Goal: Use online tool/utility: Utilize a website feature to perform a specific function

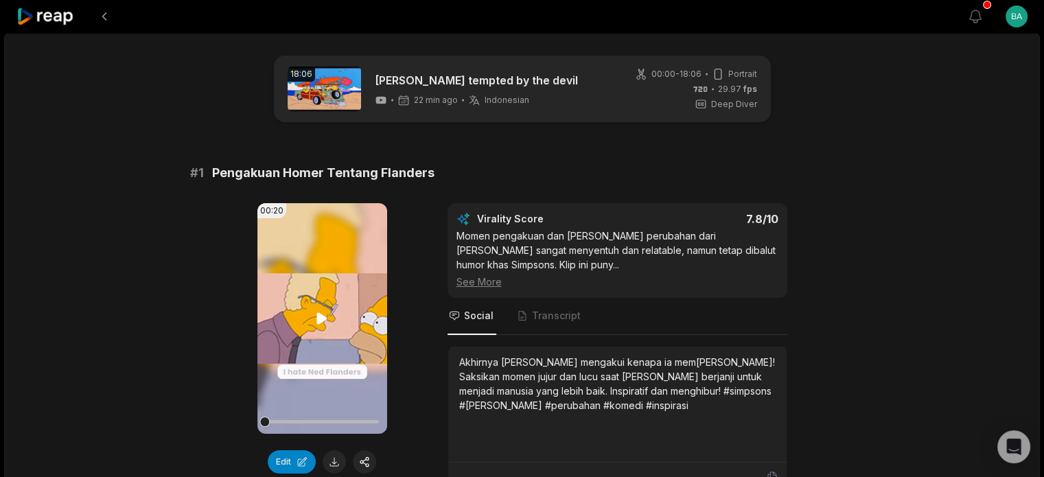
click at [305, 327] on video "Your browser does not support mp4 format." at bounding box center [322, 318] width 130 height 231
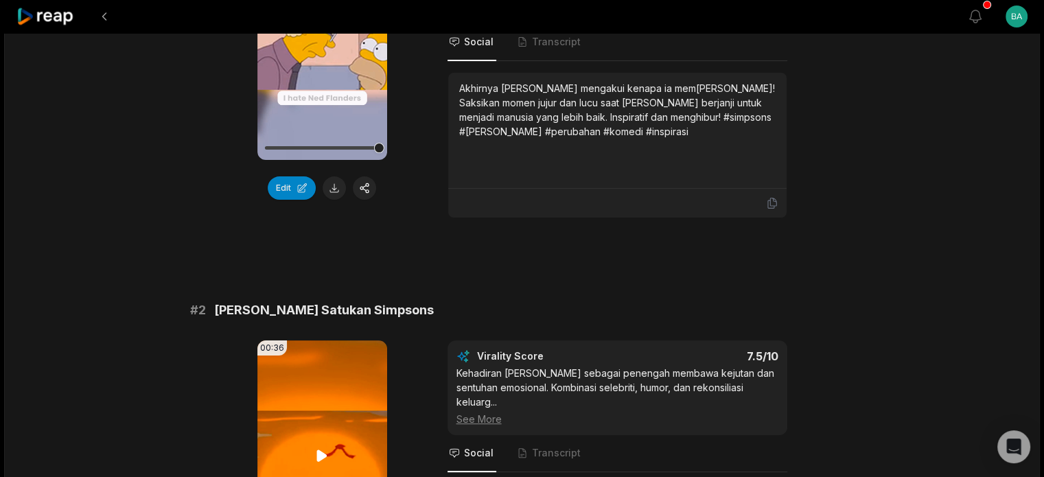
scroll to position [343, 0]
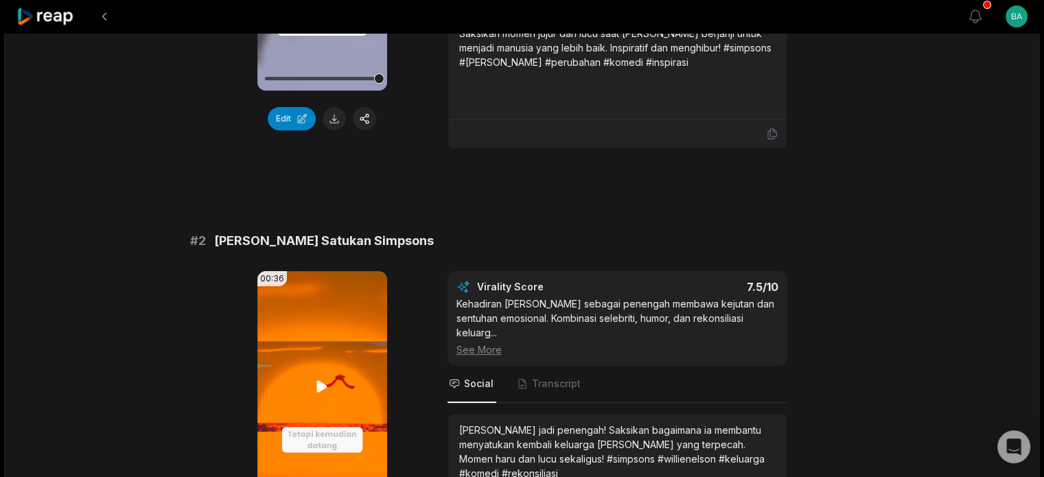
click at [324, 382] on icon at bounding box center [322, 386] width 16 height 16
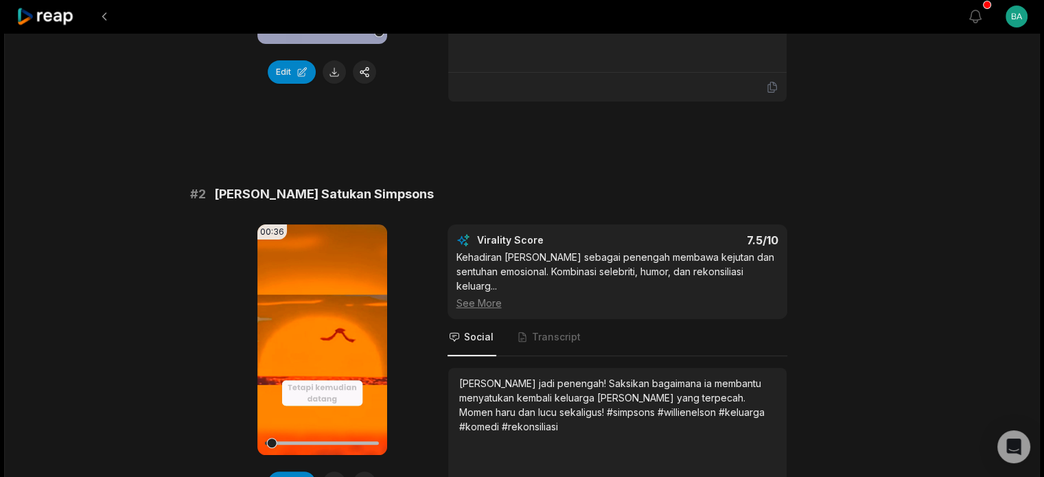
scroll to position [481, 0]
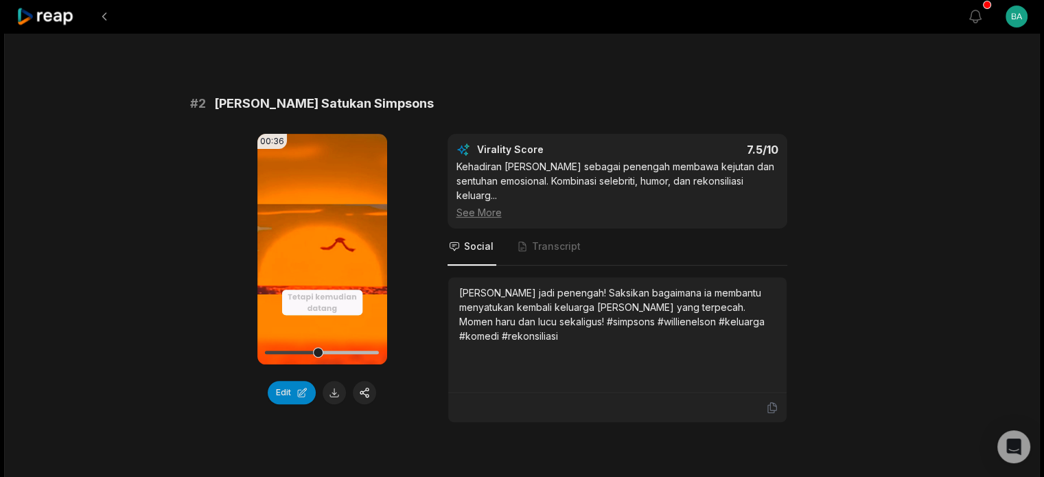
drag, startPoint x: 327, startPoint y: 351, endPoint x: 253, endPoint y: 367, distance: 76.6
click at [253, 367] on div "00:36 Your browser does not support mp4 format. Edit Virality Score 7.5 /10 Keh…" at bounding box center [522, 278] width 665 height 289
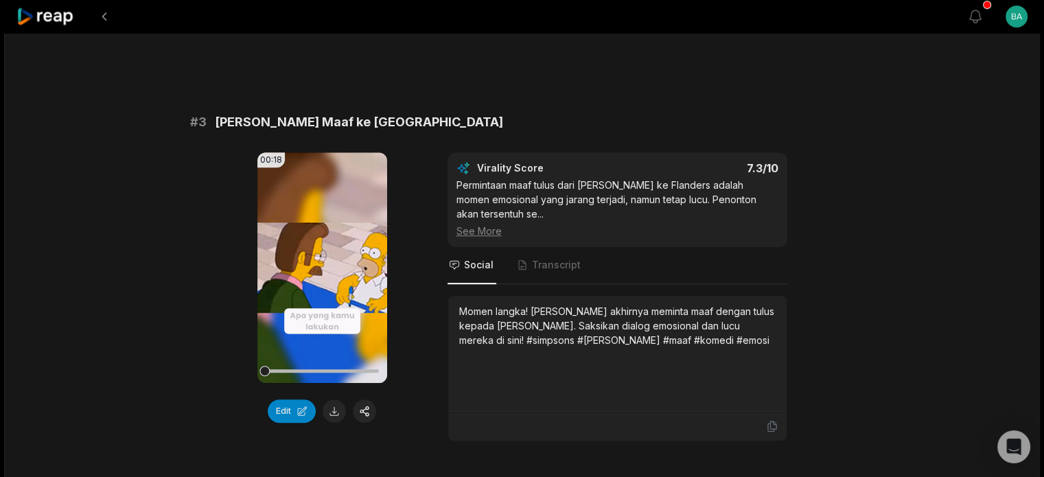
scroll to position [1030, 0]
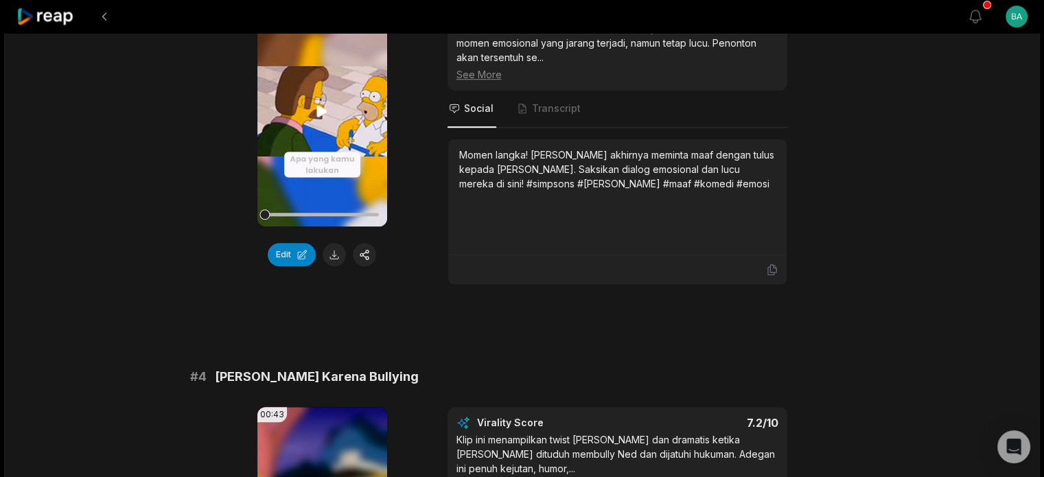
click at [316, 97] on video "Your browser does not support mp4 format." at bounding box center [322, 111] width 130 height 231
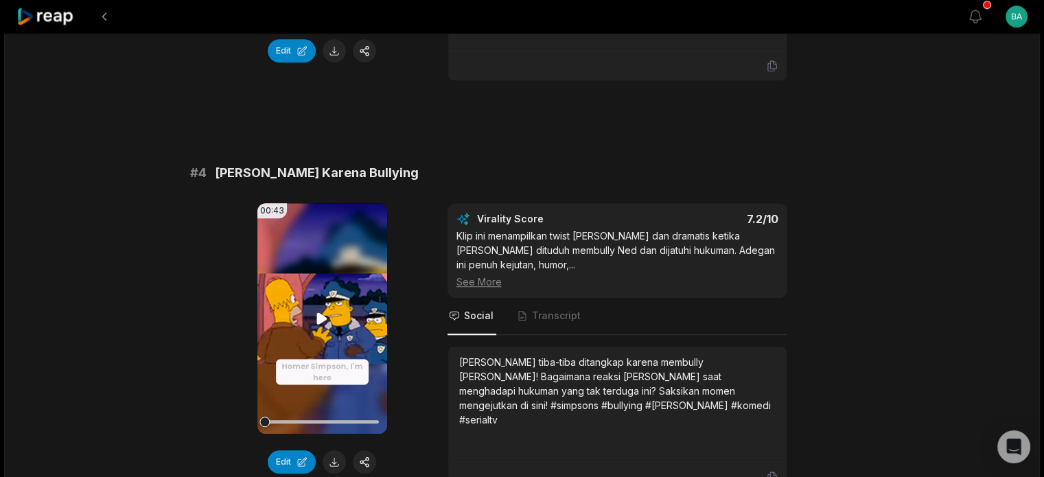
scroll to position [1236, 0]
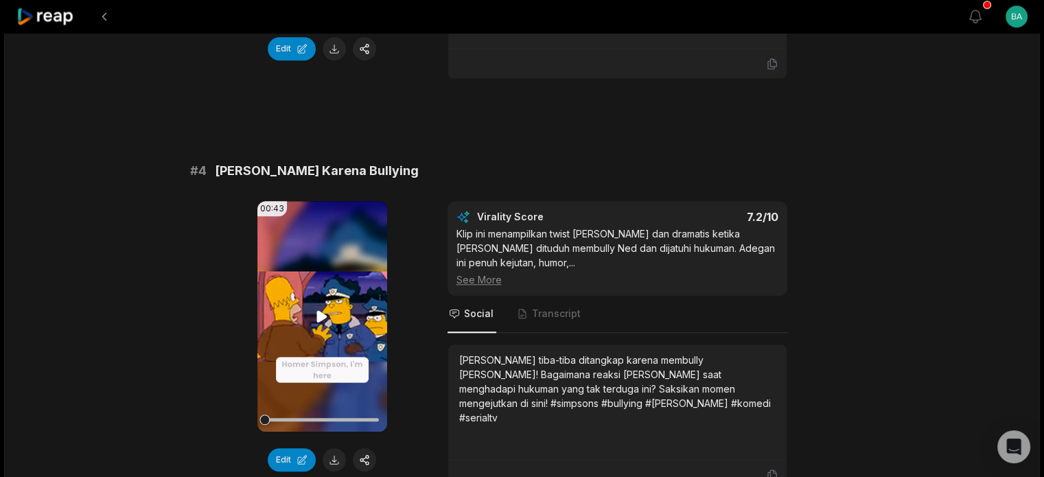
click at [314, 316] on icon at bounding box center [322, 316] width 16 height 16
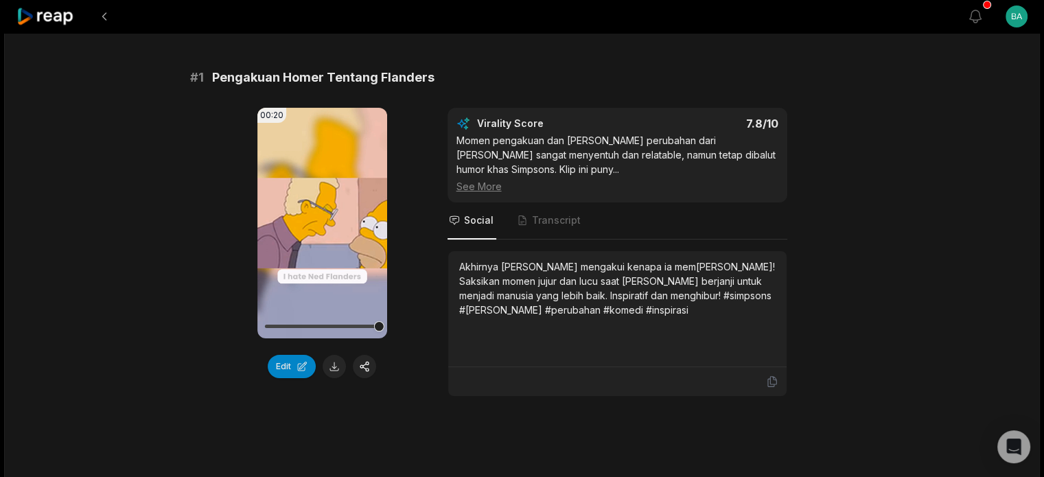
scroll to position [0, 0]
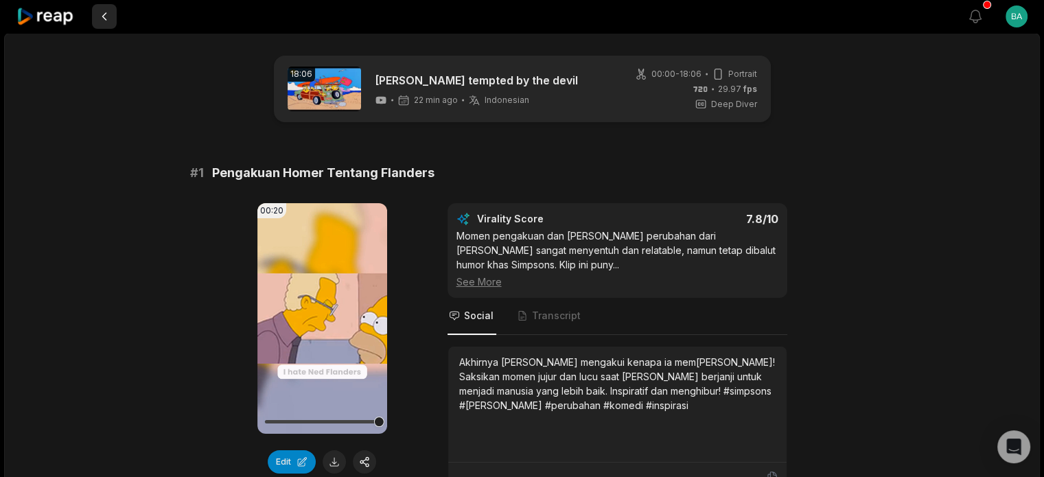
click at [107, 13] on button at bounding box center [104, 16] width 25 height 25
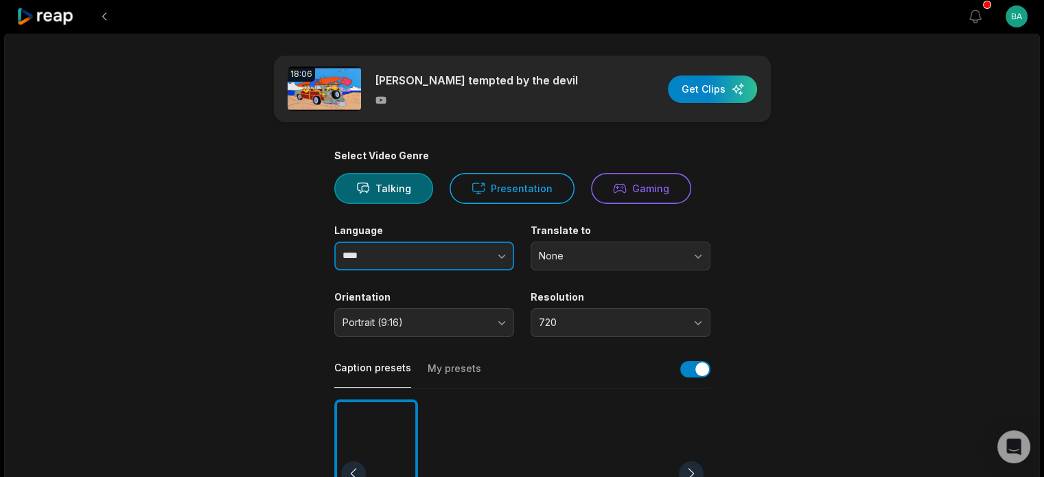
click at [383, 257] on input "****" at bounding box center [424, 256] width 180 height 29
click at [503, 257] on icon "button" at bounding box center [501, 257] width 7 height 4
type input "**********"
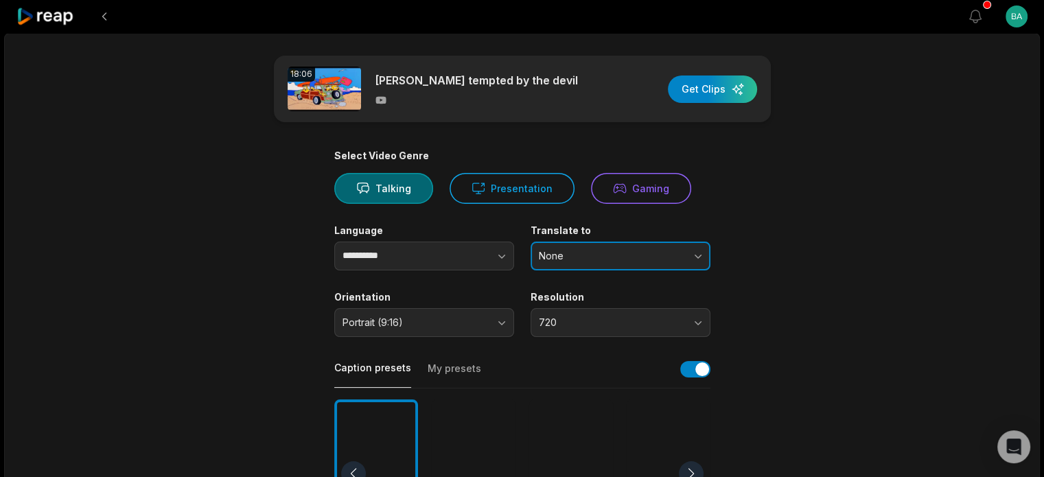
click at [586, 261] on span "None" at bounding box center [611, 256] width 144 height 12
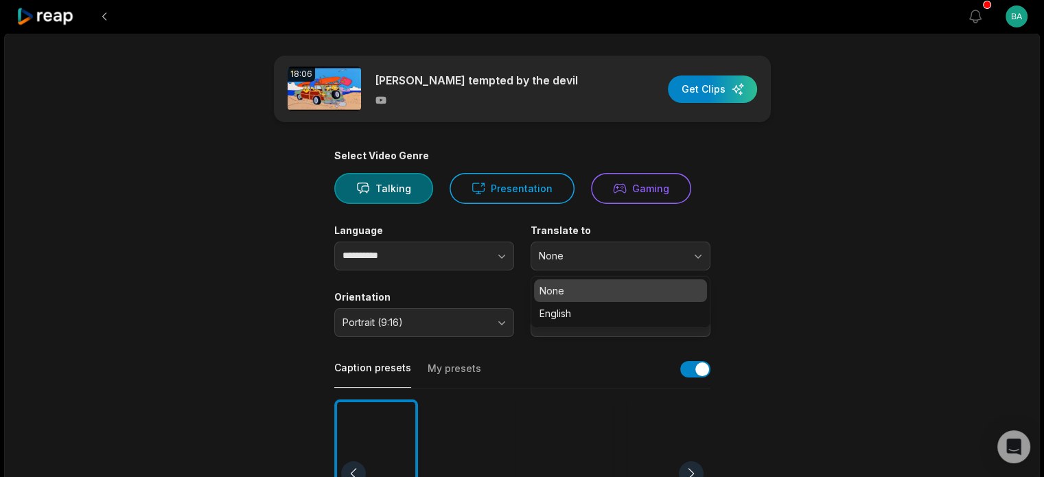
click at [796, 266] on main "**********" at bounding box center [522, 473] width 665 height 835
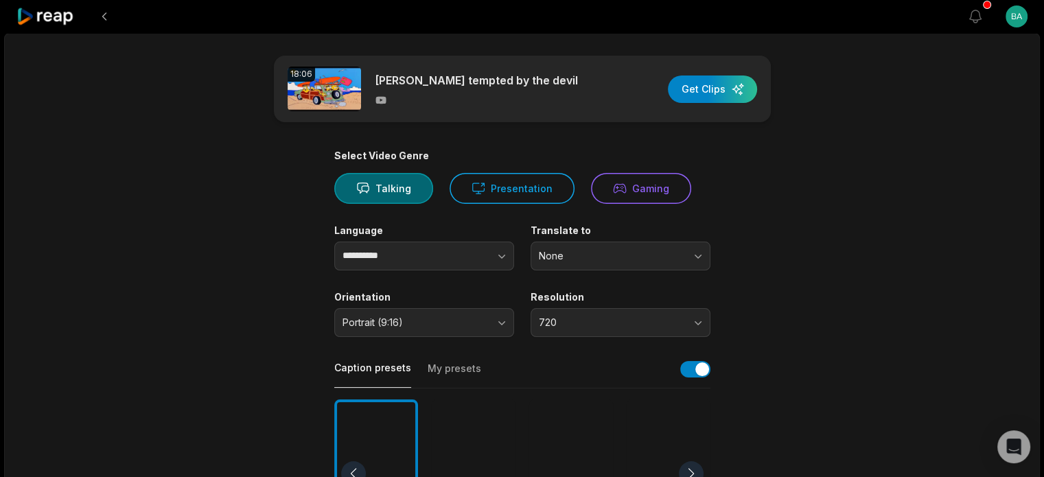
click at [758, 222] on main "**********" at bounding box center [522, 473] width 665 height 835
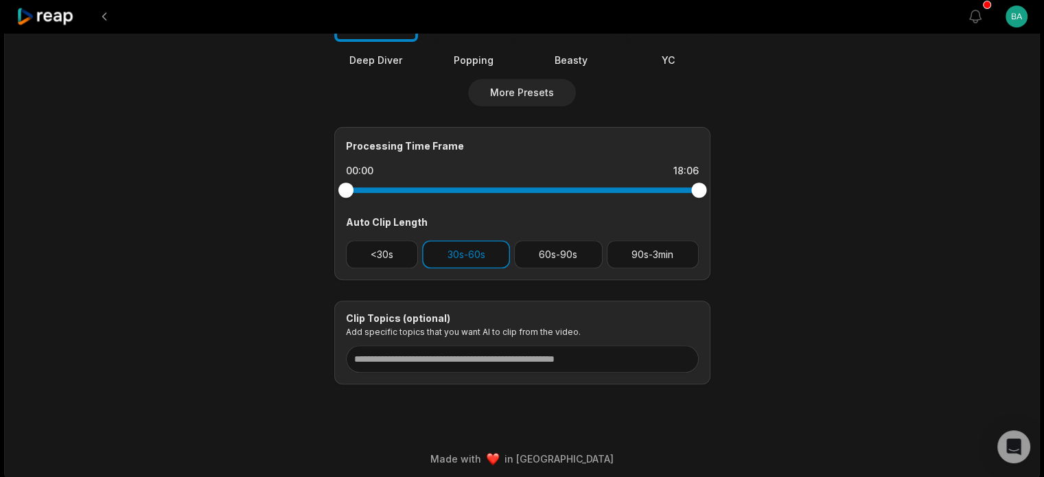
scroll to position [511, 0]
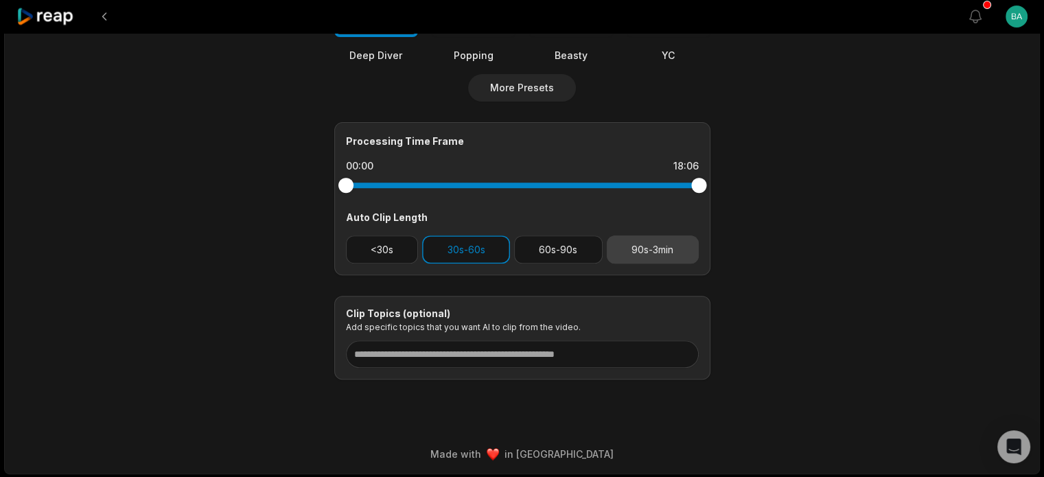
click at [662, 246] on button "90s-3min" at bounding box center [653, 249] width 92 height 28
click at [481, 255] on button "30s-60s" at bounding box center [466, 249] width 88 height 28
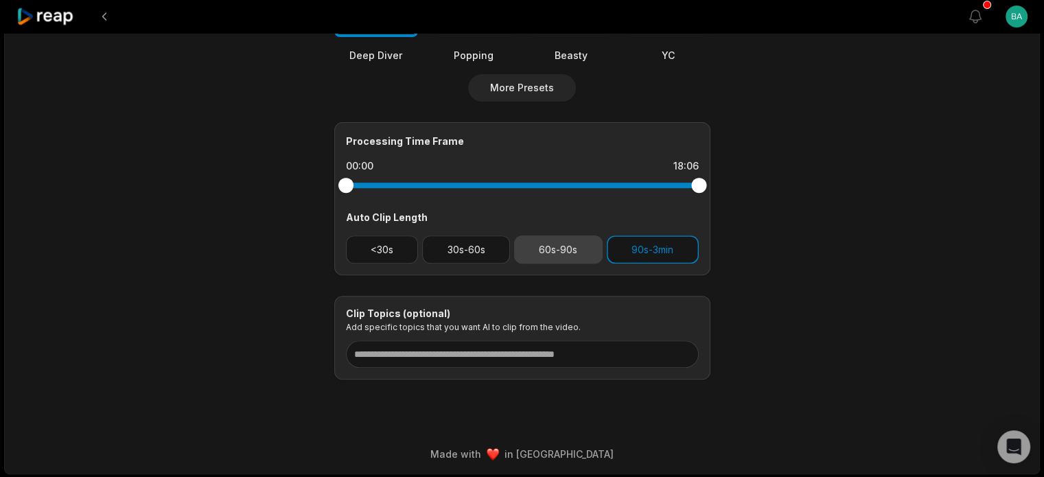
click at [563, 253] on button "60s-90s" at bounding box center [558, 249] width 89 height 28
click at [654, 241] on button "90s-3min" at bounding box center [653, 249] width 92 height 28
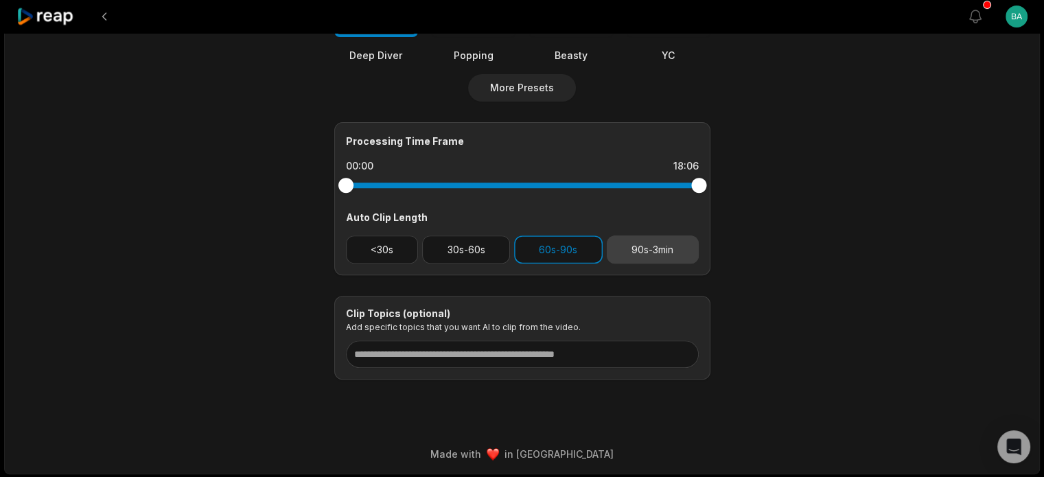
click at [662, 239] on button "90s-3min" at bounding box center [653, 249] width 92 height 28
drag, startPoint x: 351, startPoint y: 181, endPoint x: 360, endPoint y: 186, distance: 10.1
click at [360, 186] on div at bounding box center [359, 185] width 15 height 15
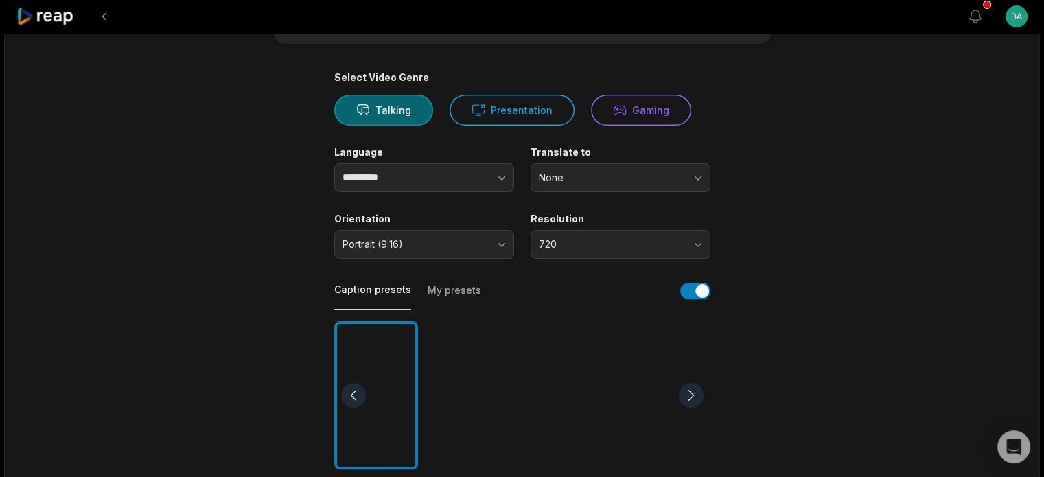
scroll to position [0, 0]
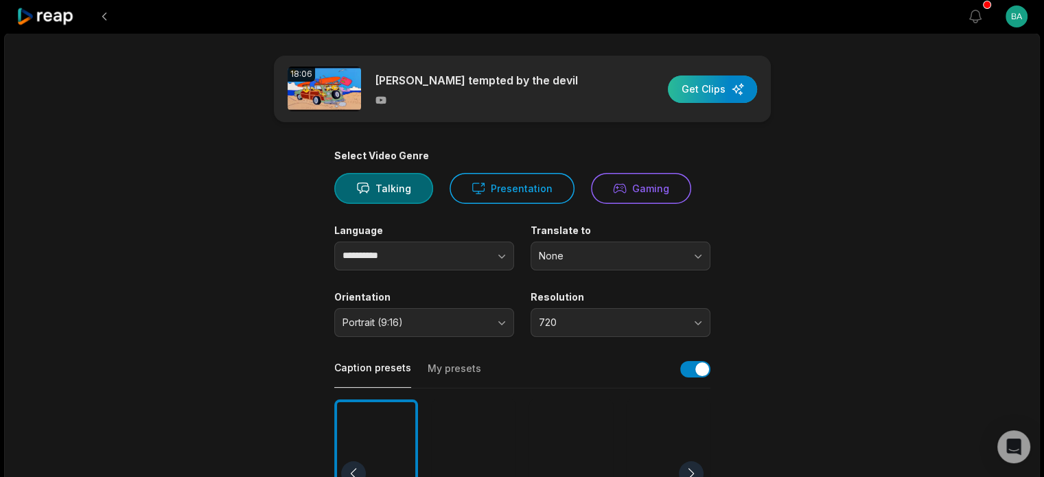
click at [714, 89] on div "button" at bounding box center [712, 89] width 89 height 27
